Goal: Task Accomplishment & Management: Manage account settings

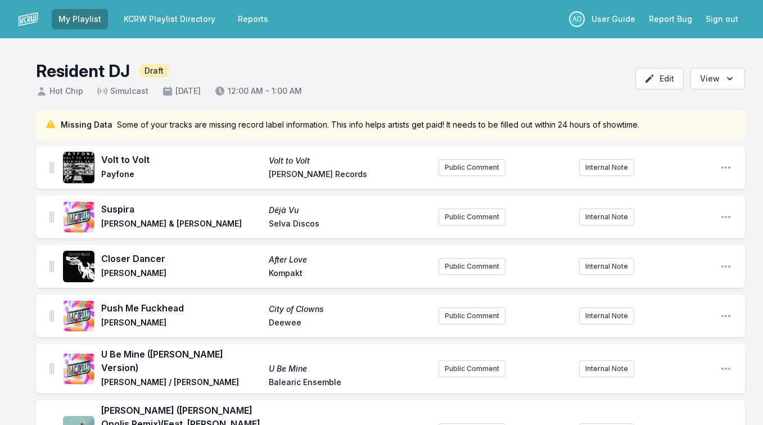
scroll to position [363, 0]
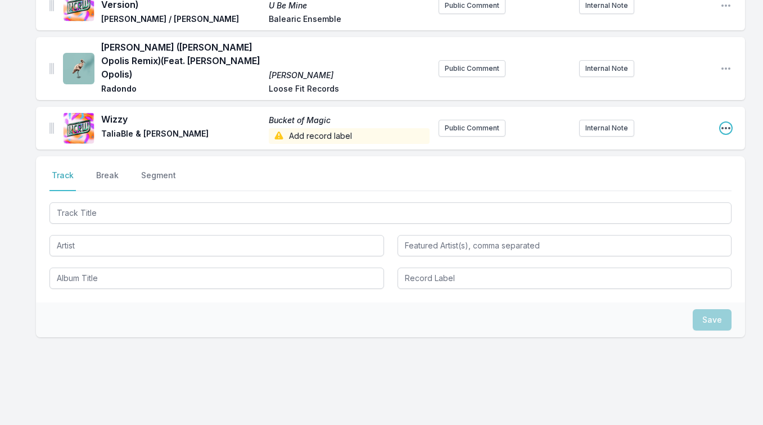
click at [723, 123] on icon "Open playlist item options" at bounding box center [725, 128] width 11 height 11
click at [682, 141] on button "Edit Track Details" at bounding box center [669, 151] width 126 height 20
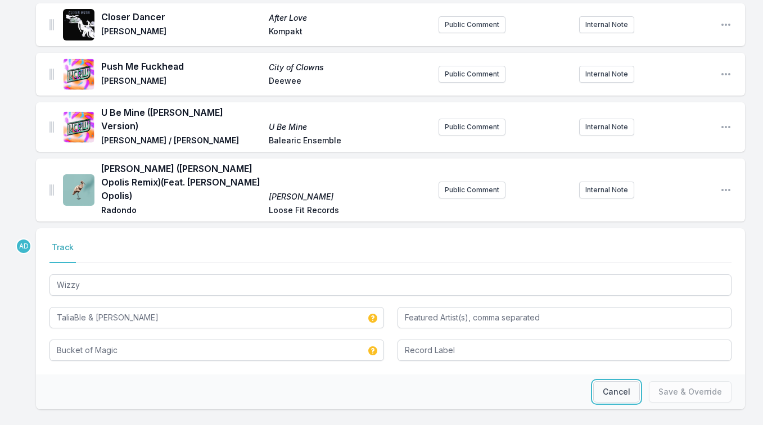
click at [606, 381] on button "Cancel" at bounding box center [616, 391] width 47 height 21
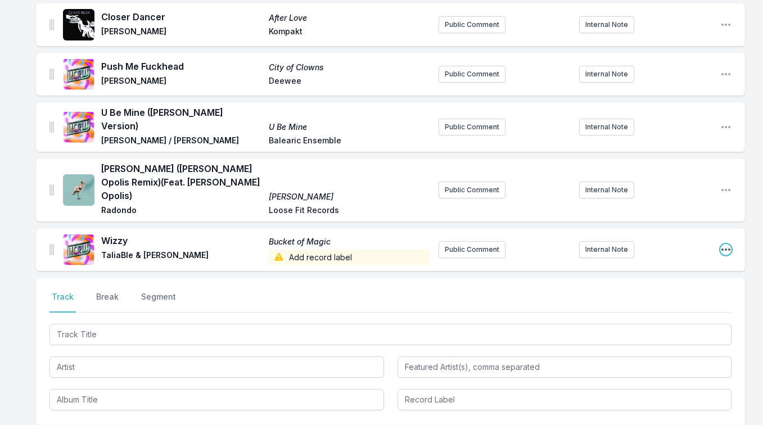
click at [727, 249] on icon "Open playlist item options" at bounding box center [726, 250] width 9 height 2
click at [689, 262] on button "Edit Track Details" at bounding box center [669, 272] width 126 height 20
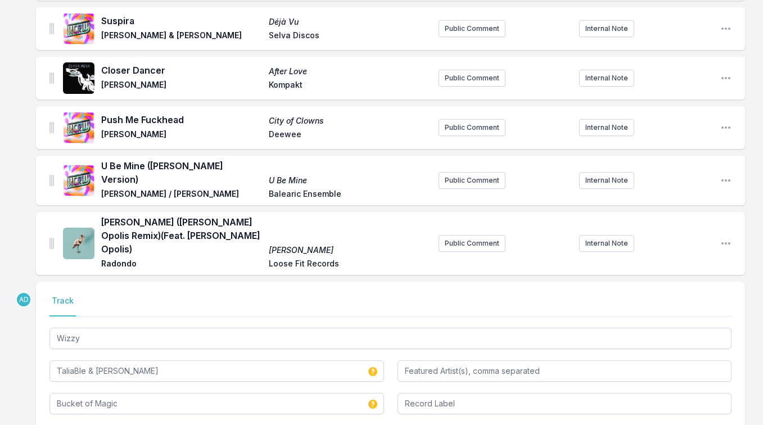
scroll to position [0, 0]
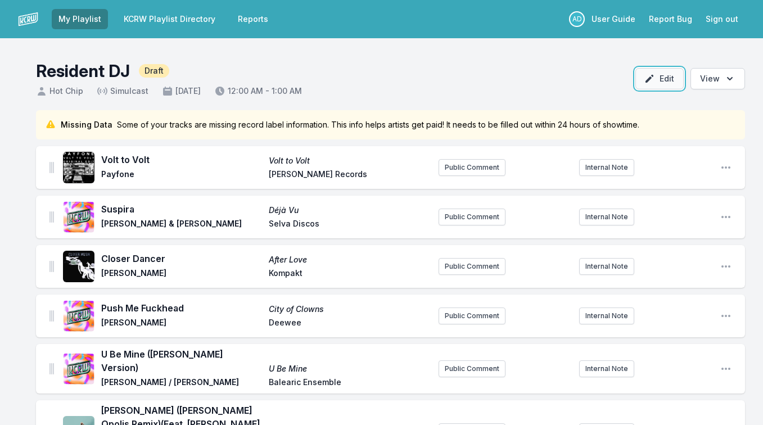
click at [646, 87] on button "Edit" at bounding box center [660, 78] width 48 height 21
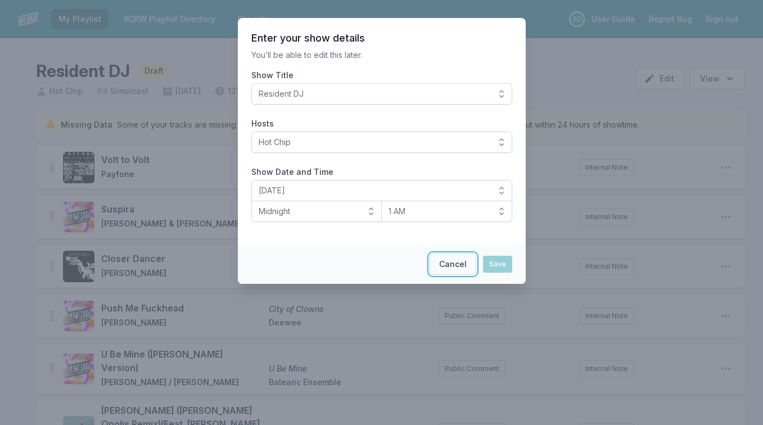
click at [450, 257] on button "Cancel" at bounding box center [453, 264] width 47 height 21
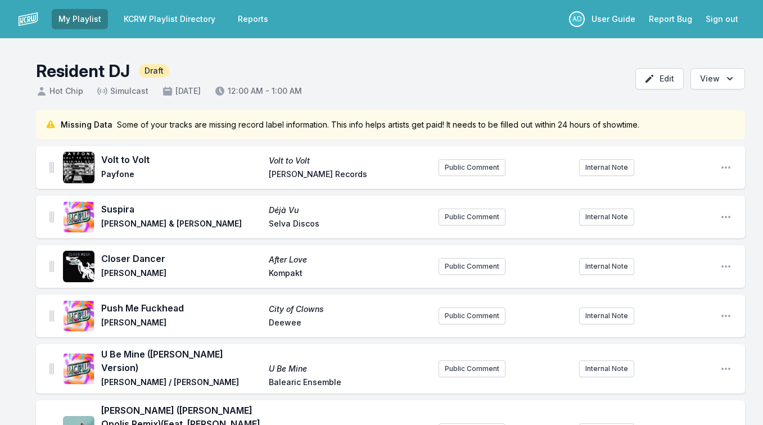
scroll to position [7, 0]
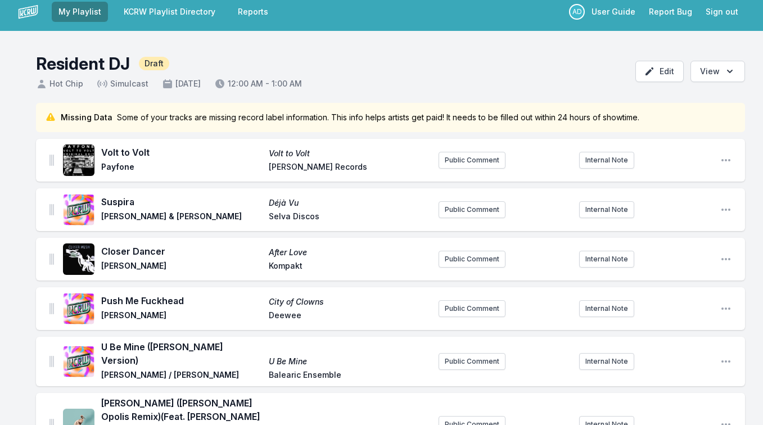
drag, startPoint x: 48, startPoint y: 162, endPoint x: 48, endPoint y: 172, distance: 10.1
click at [47, 173] on div "Volt to Volt Volt to Volt Payfone [PERSON_NAME] Records Public Comment Internal…" at bounding box center [390, 160] width 709 height 43
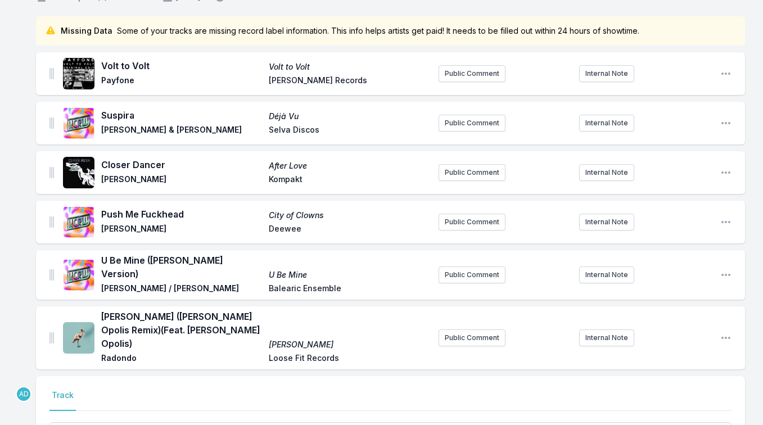
scroll to position [242, 0]
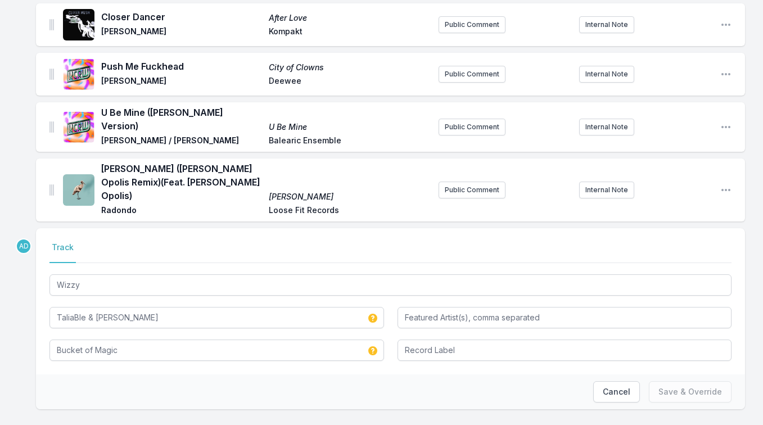
click at [495, 379] on div "Cancel Save & Override" at bounding box center [390, 392] width 709 height 35
click at [616, 381] on button "Cancel" at bounding box center [616, 391] width 47 height 21
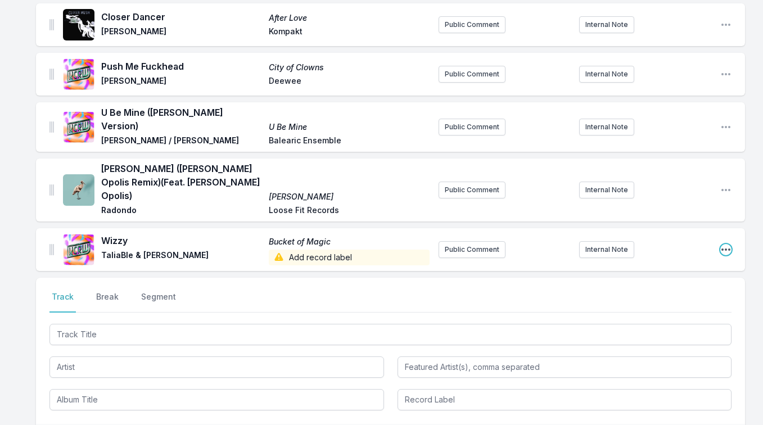
click at [728, 244] on icon "Open playlist item options" at bounding box center [725, 249] width 11 height 11
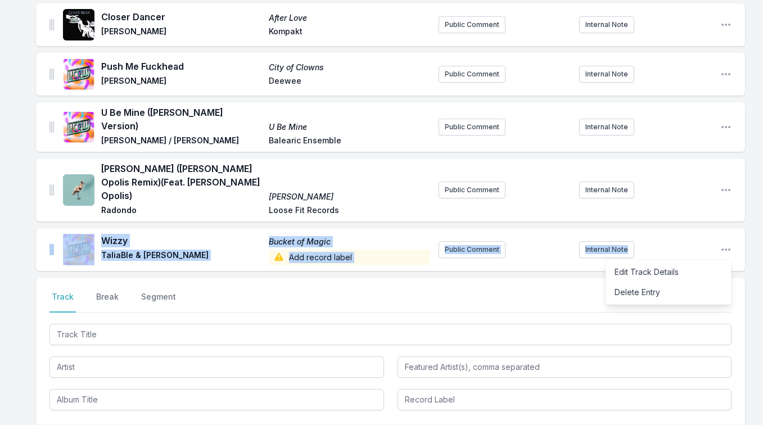
drag, startPoint x: 691, startPoint y: 224, endPoint x: 693, endPoint y: 178, distance: 45.6
click at [693, 178] on ul "Volt to Volt Volt to Volt Payfone [PERSON_NAME] Records Public Comment Internal…" at bounding box center [390, 87] width 709 height 367
click at [51, 236] on div "Wizzy Bucket of Magic TaliaBle & [PERSON_NAME] Add record label Public Comment …" at bounding box center [390, 249] width 709 height 43
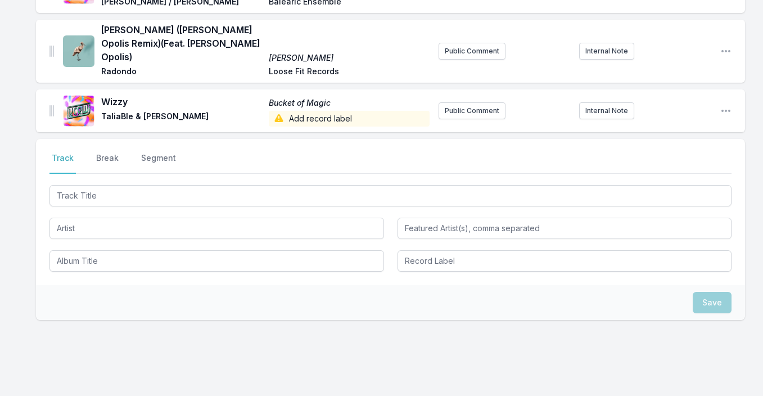
scroll to position [393, 0]
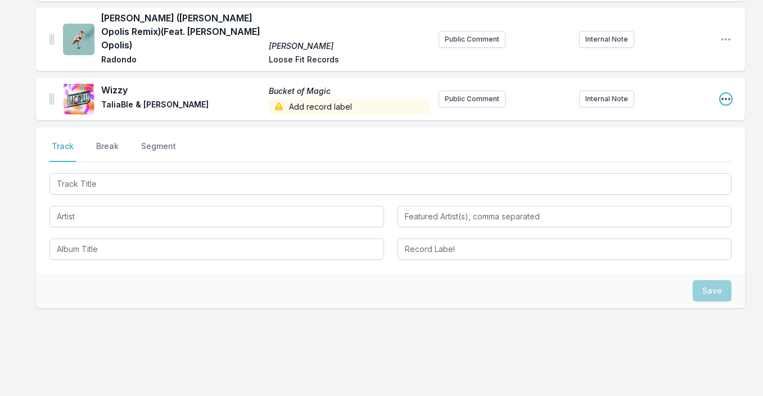
click at [723, 98] on icon "Open playlist item options" at bounding box center [726, 99] width 9 height 2
click at [691, 111] on button "Edit Track Details" at bounding box center [669, 121] width 126 height 20
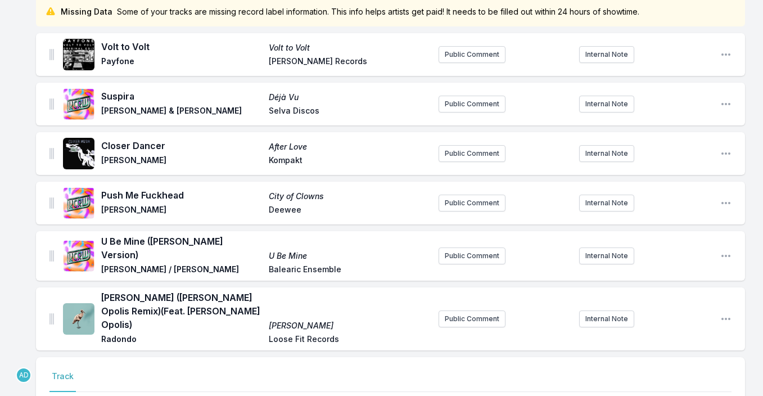
scroll to position [0, 0]
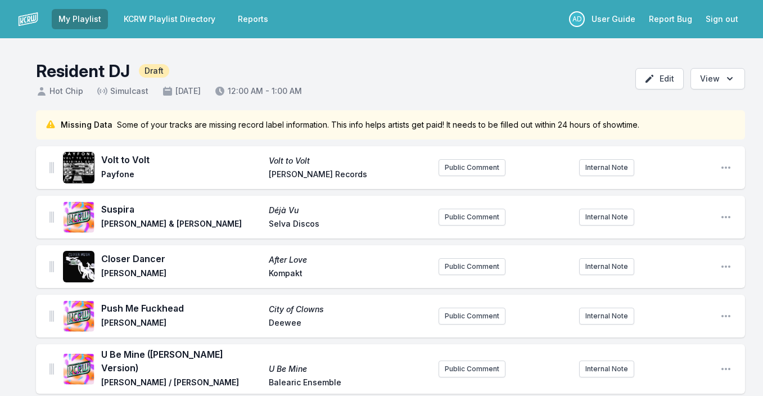
click at [153, 22] on link "KCRW Playlist Directory" at bounding box center [169, 19] width 105 height 20
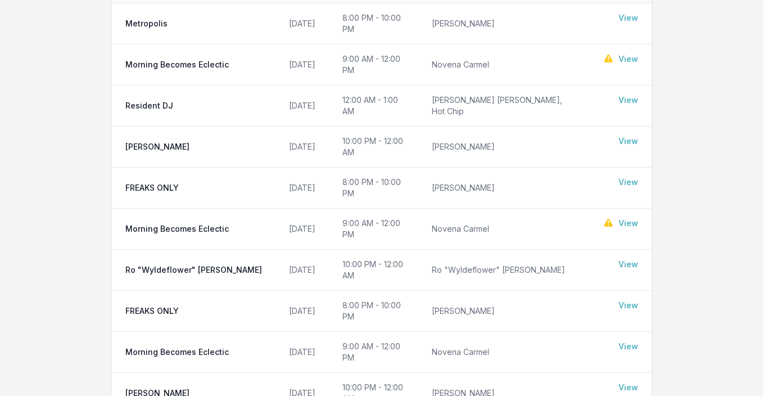
scroll to position [137, 0]
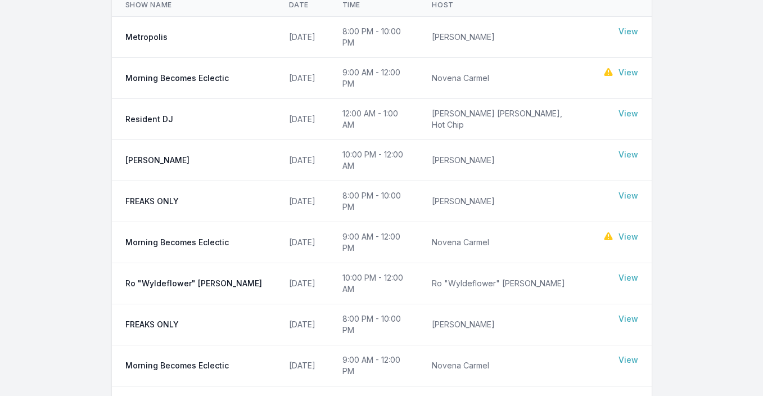
click at [630, 108] on link "View" at bounding box center [629, 113] width 20 height 11
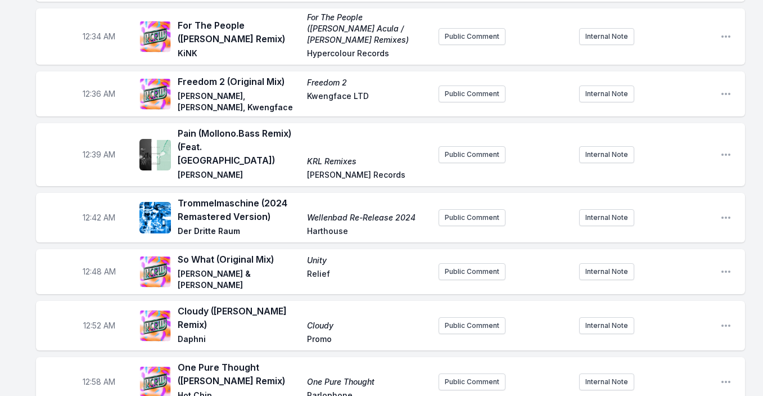
scroll to position [732, 0]
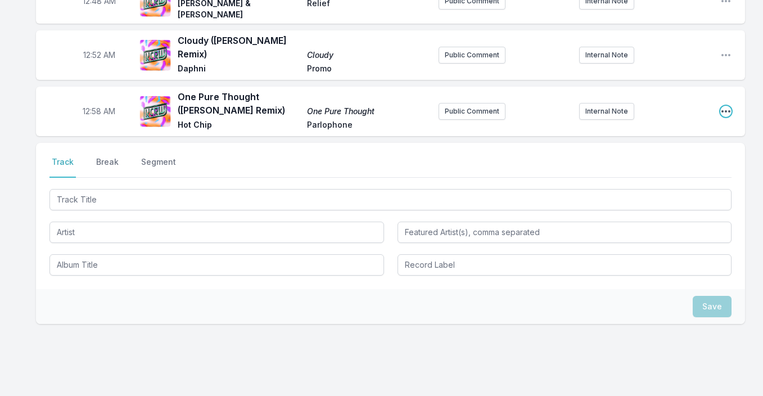
click at [727, 106] on icon "Open playlist item options" at bounding box center [725, 111] width 11 height 11
click at [675, 124] on button "Edit Timestamp" at bounding box center [669, 134] width 126 height 20
click at [95, 101] on input "00:58" at bounding box center [98, 111] width 63 height 21
click at [85, 101] on input "00:58" at bounding box center [98, 111] width 63 height 21
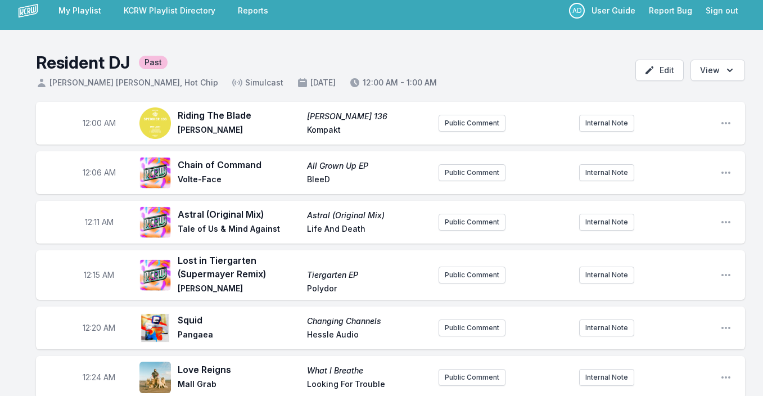
scroll to position [0, 0]
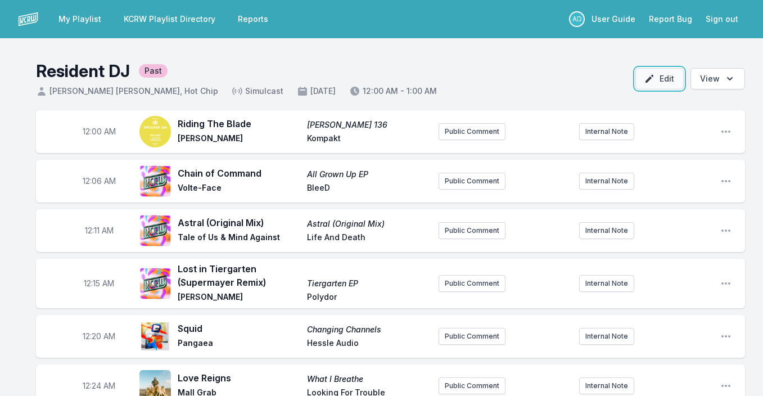
click at [649, 80] on icon "button" at bounding box center [650, 79] width 8 height 8
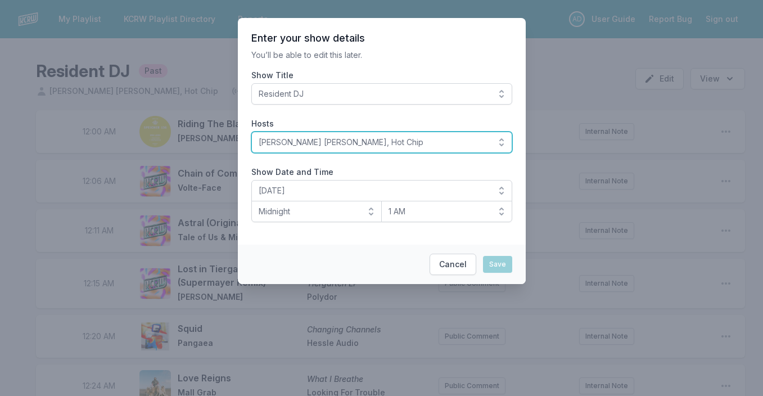
click at [498, 139] on button "[PERSON_NAME] [PERSON_NAME], Hot Chip" at bounding box center [381, 142] width 261 height 21
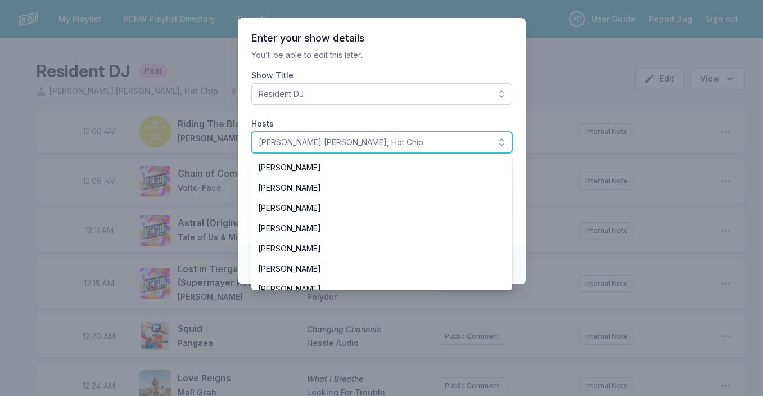
click at [340, 139] on span "[PERSON_NAME] [PERSON_NAME], Hot Chip" at bounding box center [374, 142] width 231 height 11
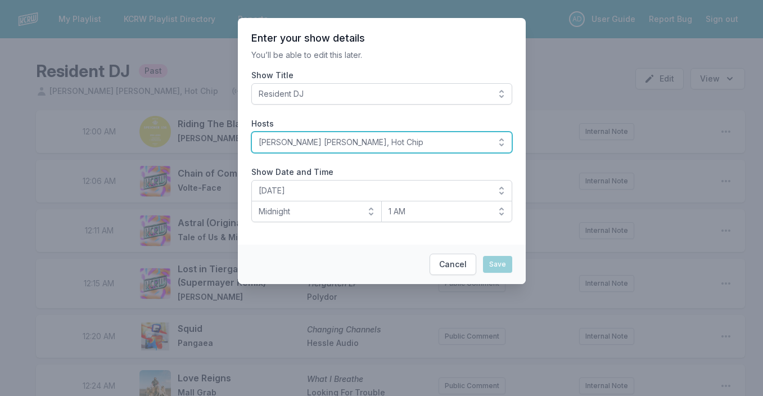
click at [340, 139] on span "[PERSON_NAME] [PERSON_NAME], Hot Chip" at bounding box center [374, 142] width 231 height 11
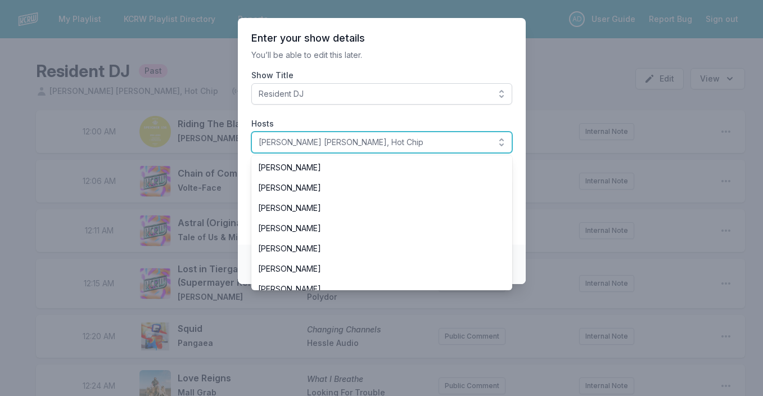
click at [340, 139] on span "[PERSON_NAME] [PERSON_NAME], Hot Chip" at bounding box center [374, 142] width 231 height 11
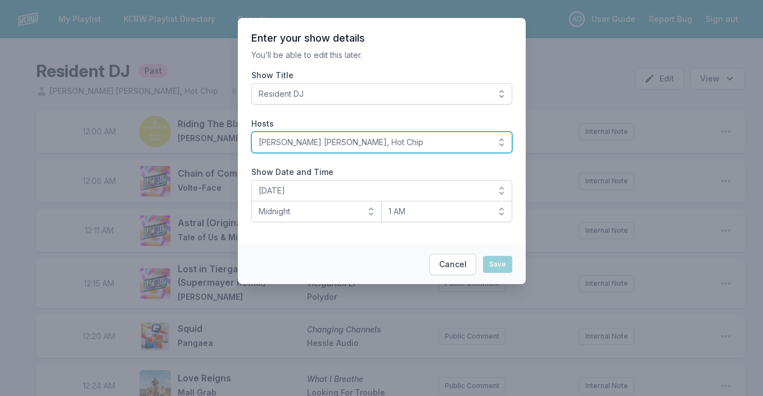
click at [388, 137] on span "[PERSON_NAME] [PERSON_NAME], Hot Chip" at bounding box center [374, 142] width 231 height 11
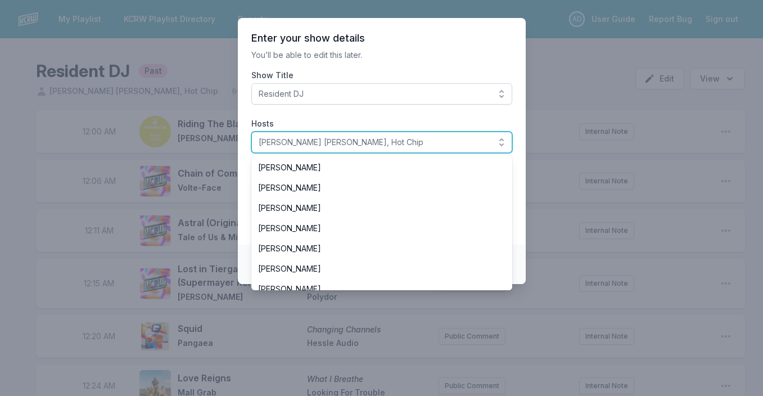
click at [380, 142] on span "[PERSON_NAME] [PERSON_NAME], Hot Chip" at bounding box center [374, 142] width 231 height 11
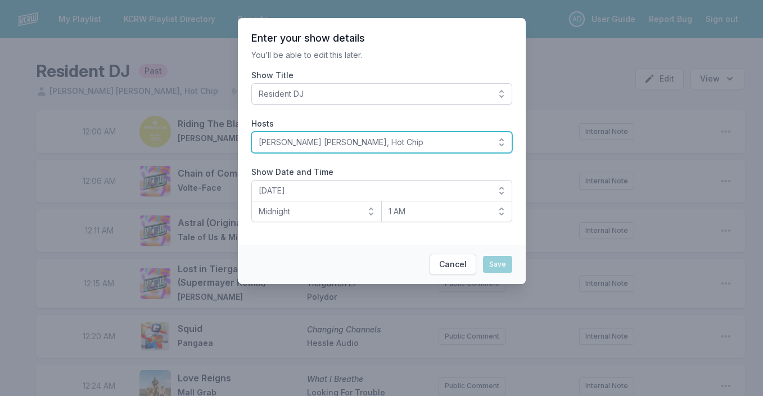
click at [322, 141] on span "[PERSON_NAME] [PERSON_NAME], Hot Chip" at bounding box center [374, 142] width 231 height 11
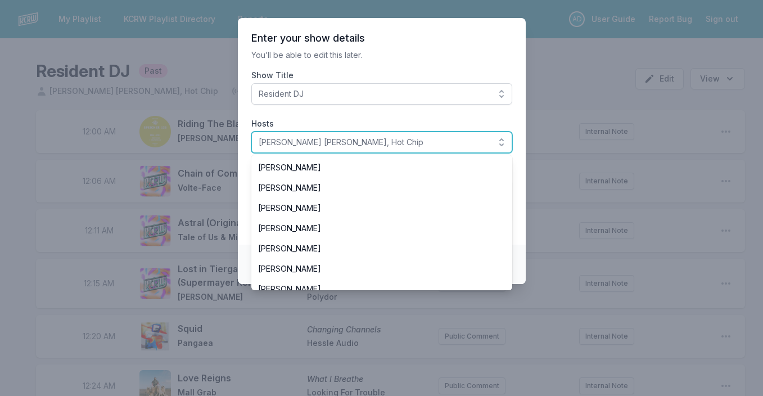
click at [322, 141] on span "[PERSON_NAME] [PERSON_NAME], Hot Chip" at bounding box center [374, 142] width 231 height 11
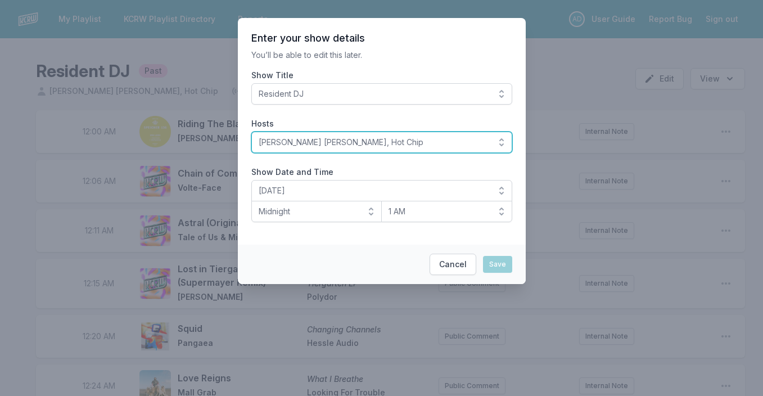
click at [322, 141] on span "[PERSON_NAME] [PERSON_NAME], Hot Chip" at bounding box center [374, 142] width 231 height 11
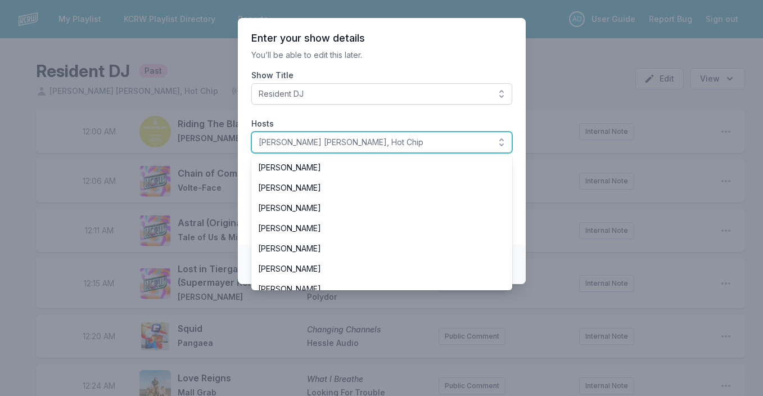
click at [322, 141] on span "[PERSON_NAME] [PERSON_NAME], Hot Chip" at bounding box center [374, 142] width 231 height 11
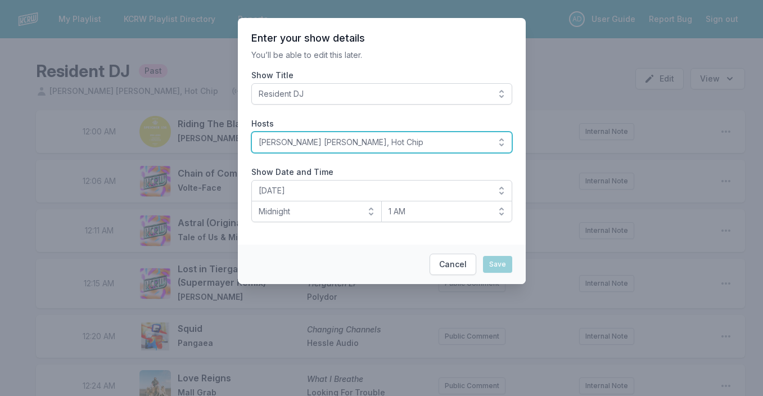
click at [322, 141] on span "[PERSON_NAME] [PERSON_NAME], Hot Chip" at bounding box center [374, 142] width 231 height 11
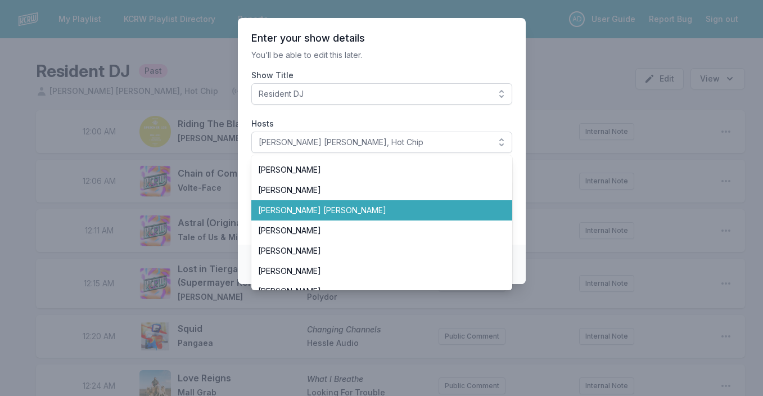
scroll to position [751, 0]
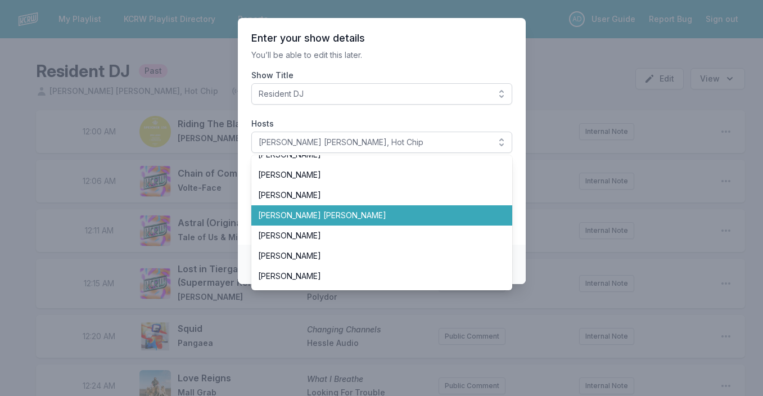
click at [300, 216] on span "[PERSON_NAME] [PERSON_NAME]" at bounding box center [375, 215] width 234 height 11
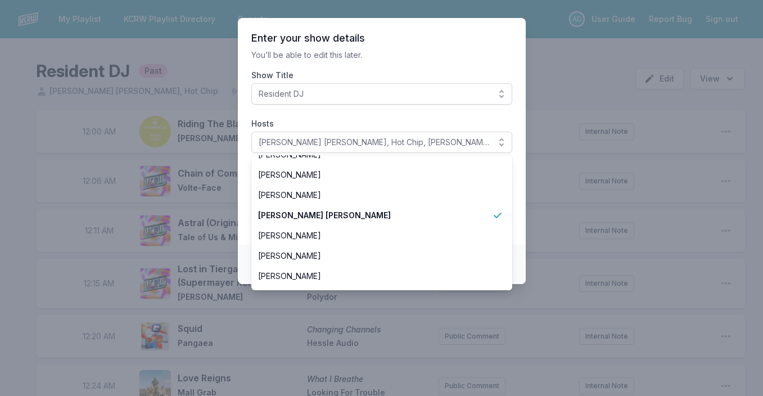
click at [300, 216] on span "[PERSON_NAME] [PERSON_NAME]" at bounding box center [375, 215] width 234 height 11
click at [362, 112] on section "Enter your show details You’ll be able to edit this later. Show Title Resident …" at bounding box center [382, 131] width 288 height 227
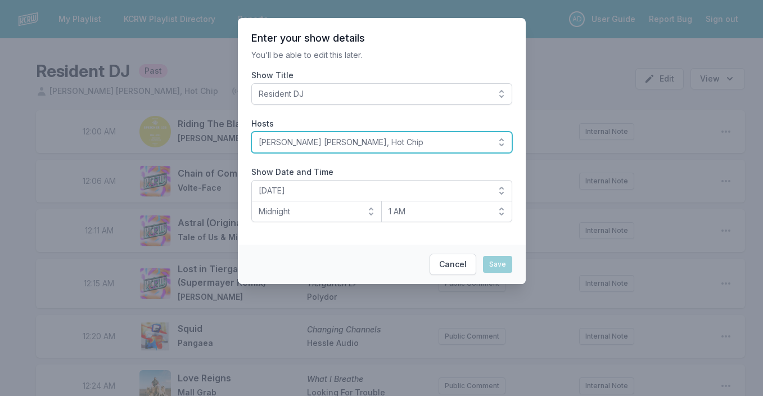
click at [357, 147] on span "[PERSON_NAME] [PERSON_NAME], Hot Chip" at bounding box center [374, 142] width 231 height 11
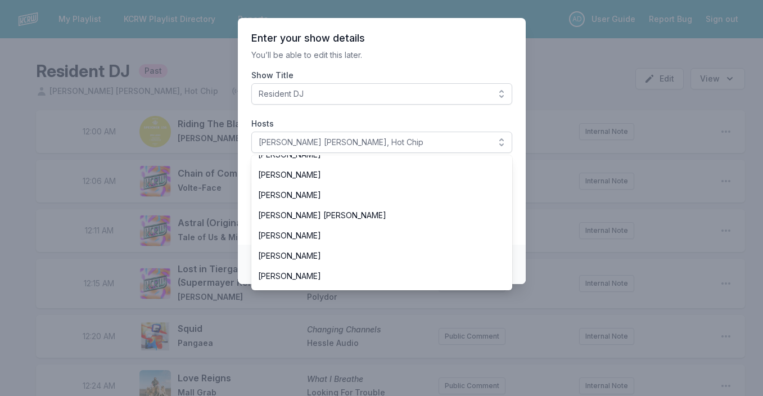
click at [343, 120] on label "Hosts" at bounding box center [381, 123] width 261 height 11
click at [343, 132] on button "[PERSON_NAME] [PERSON_NAME], Hot Chip" at bounding box center [381, 142] width 261 height 21
click at [343, 120] on label "Hosts" at bounding box center [381, 123] width 261 height 11
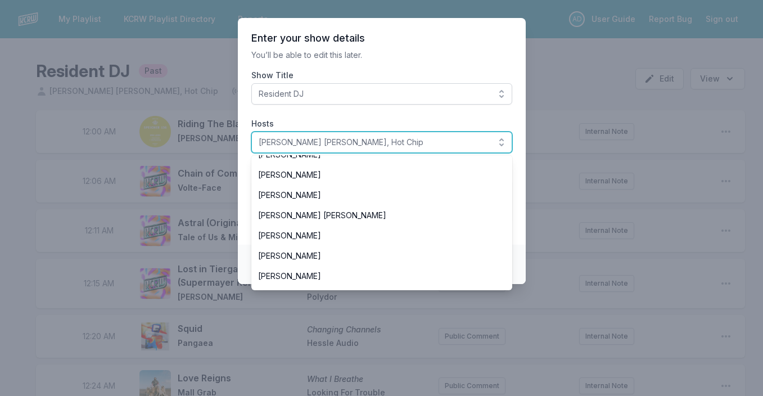
click at [343, 132] on button "[PERSON_NAME] [PERSON_NAME], Hot Chip" at bounding box center [381, 142] width 261 height 21
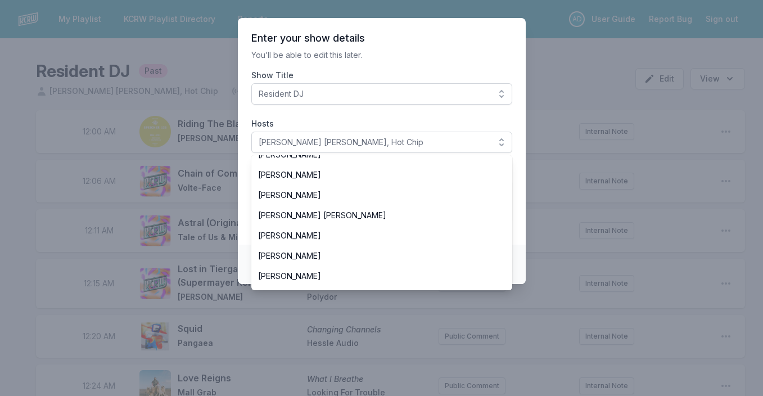
click at [400, 49] on section "Enter your show details You’ll be able to edit this later. Show Title Resident …" at bounding box center [382, 131] width 288 height 227
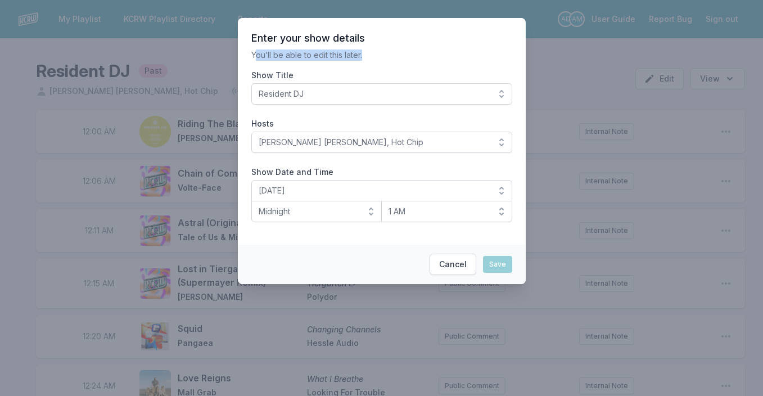
drag, startPoint x: 257, startPoint y: 53, endPoint x: 372, endPoint y: 55, distance: 114.7
click at [372, 55] on p "You’ll be able to edit this later." at bounding box center [381, 54] width 261 height 11
click at [446, 269] on button "Cancel" at bounding box center [453, 264] width 47 height 21
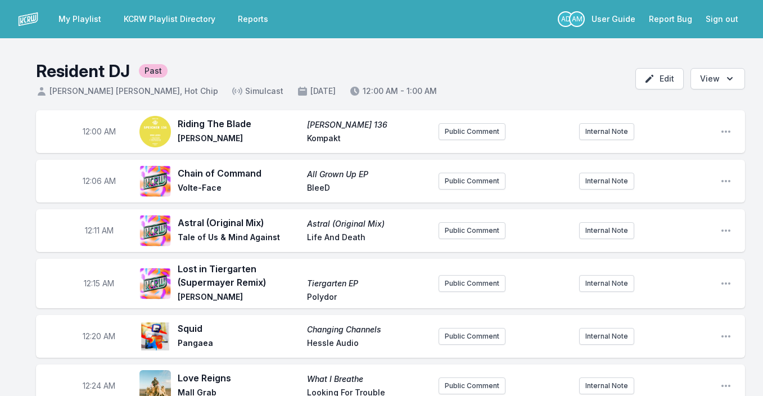
click at [79, 17] on link "My Playlist" at bounding box center [80, 19] width 56 height 20
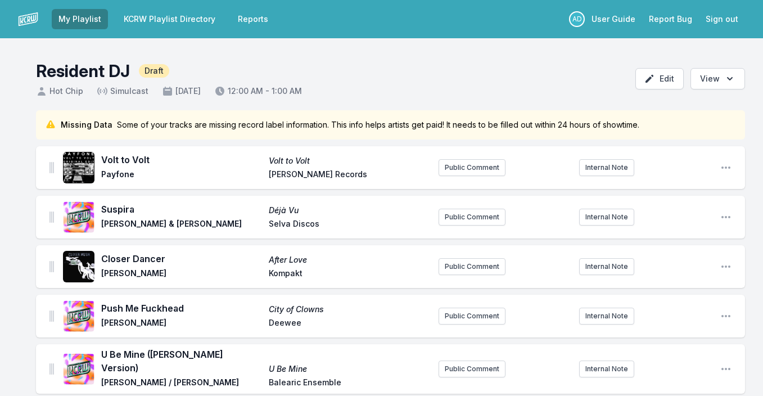
click at [143, 17] on link "KCRW Playlist Directory" at bounding box center [169, 19] width 105 height 20
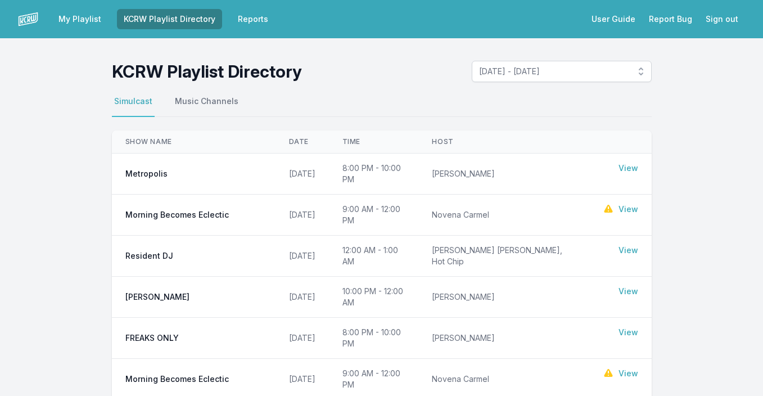
click at [79, 19] on link "My Playlist" at bounding box center [80, 19] width 56 height 20
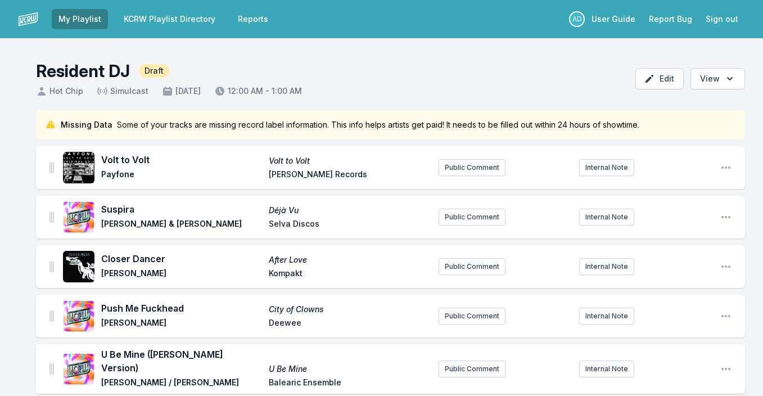
click at [81, 19] on link "My Playlist" at bounding box center [80, 19] width 56 height 20
click at [233, 53] on header "Resident DJ Draft Hot Chip Simulcast [DATE] 12:00 AM - 1:00 AM Edit Open option…" at bounding box center [381, 74] width 763 height 72
click at [403, 80] on header "Resident DJ Draft Hot Chip Simulcast [DATE] 12:00 AM - 1:00 AM Edit Open option…" at bounding box center [381, 74] width 763 height 72
click at [381, 76] on header "Resident DJ Draft Hot Chip Simulcast [DATE] 12:00 AM - 1:00 AM Edit Open option…" at bounding box center [381, 74] width 763 height 72
